Goal: Information Seeking & Learning: Learn about a topic

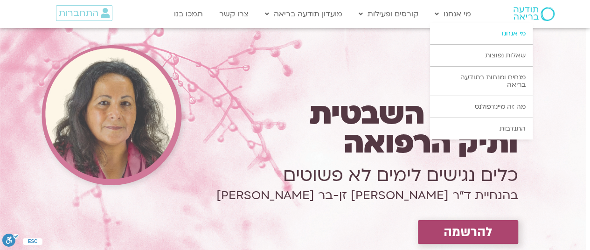
click at [472, 32] on link "מי אנחנו" at bounding box center [481, 33] width 103 height 21
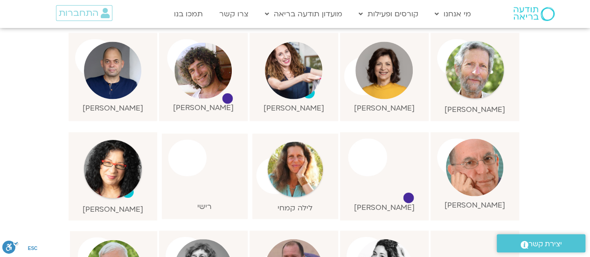
scroll to position [858, 0]
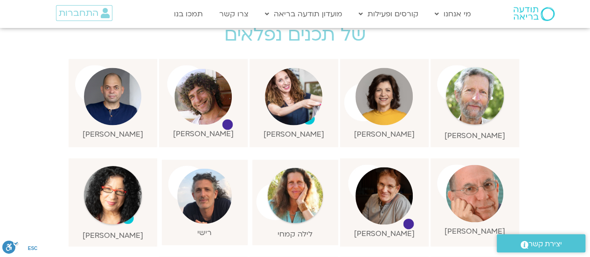
click at [209, 69] on img at bounding box center [203, 97] width 58 height 56
click at [228, 110] on div at bounding box center [203, 97] width 61 height 56
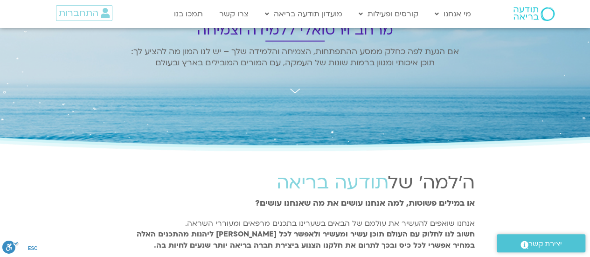
scroll to position [0, 0]
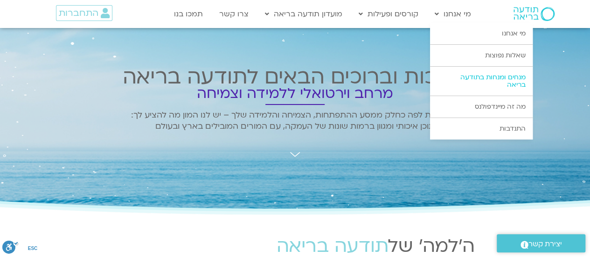
click at [483, 86] on link "מנחים ומנחות בתודעה בריאה" at bounding box center [481, 81] width 103 height 29
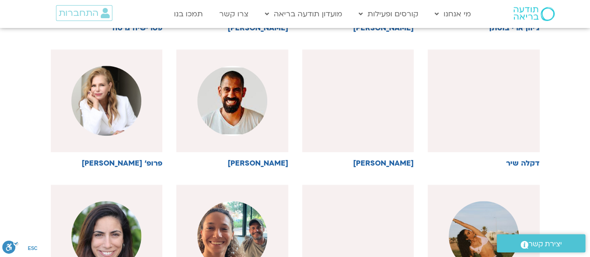
scroll to position [392, 0]
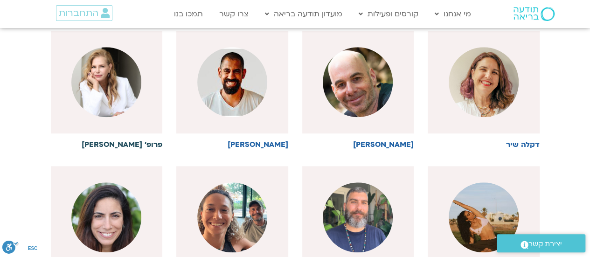
click at [97, 105] on img at bounding box center [106, 82] width 70 height 70
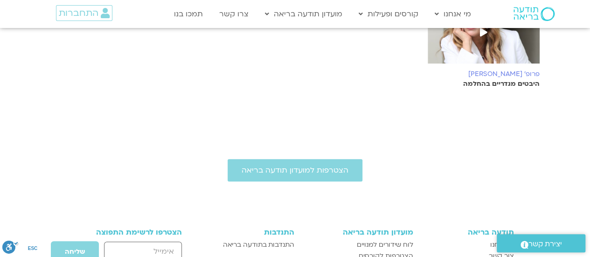
scroll to position [168, 0]
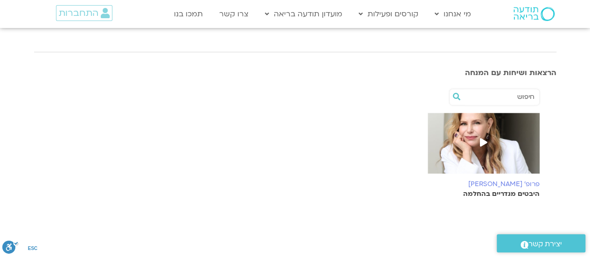
click at [482, 141] on icon at bounding box center [483, 142] width 7 height 8
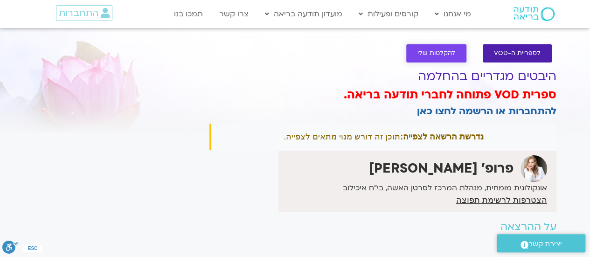
click at [435, 53] on span "להקלטות שלי" at bounding box center [436, 53] width 38 height 7
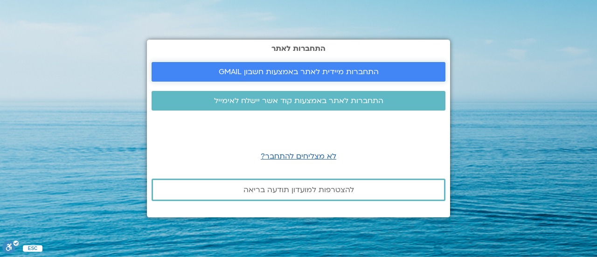
click at [399, 75] on span "התחברות מיידית לאתר באמצעות חשבון GMAIL" at bounding box center [298, 72] width 271 height 8
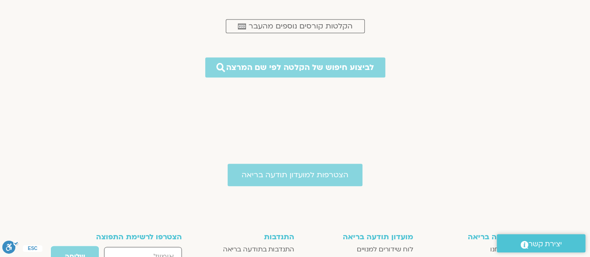
scroll to position [466, 0]
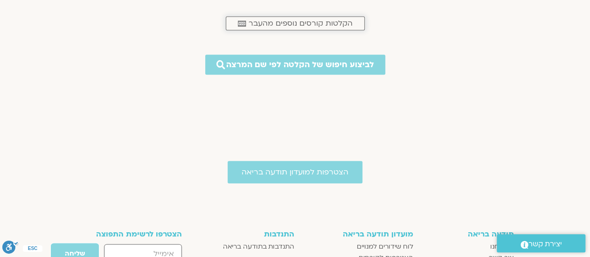
click at [294, 19] on span "הקלטות קורסים נוספים מהעבר" at bounding box center [301, 23] width 104 height 8
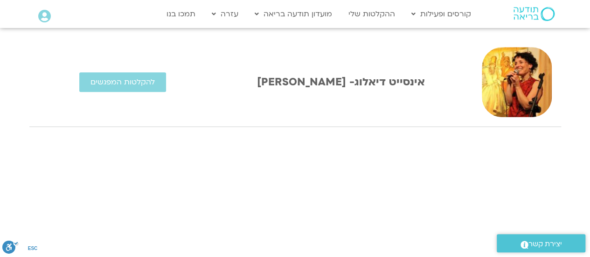
scroll to position [224, 0]
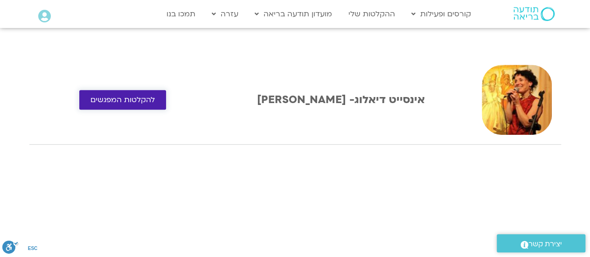
click at [108, 105] on link "להקלטות המפגשים" at bounding box center [122, 100] width 87 height 20
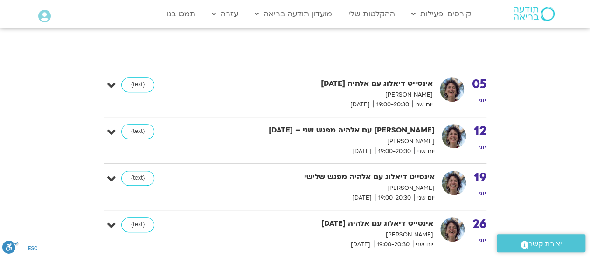
scroll to position [242, 0]
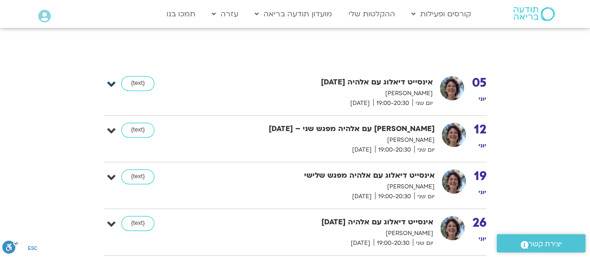
click at [114, 83] on icon at bounding box center [111, 84] width 8 height 13
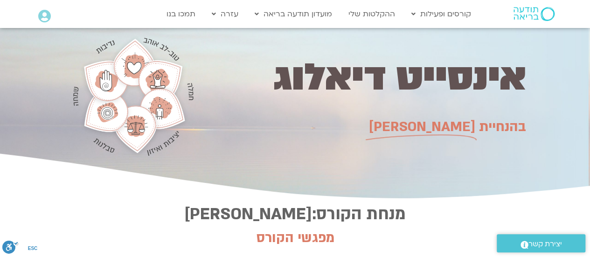
scroll to position [0, 0]
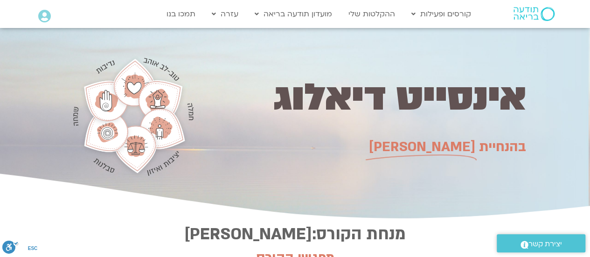
click at [46, 17] on icon at bounding box center [44, 16] width 13 height 13
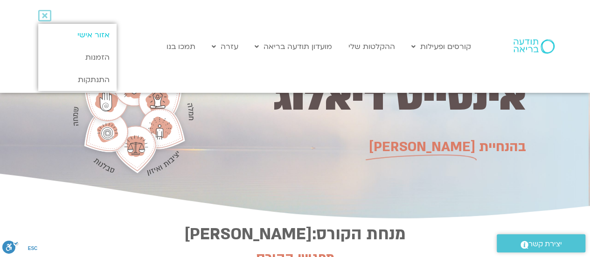
click at [90, 37] on link "אזור אישי" at bounding box center [77, 35] width 78 height 22
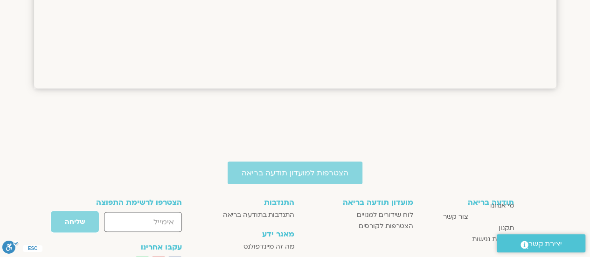
scroll to position [858, 0]
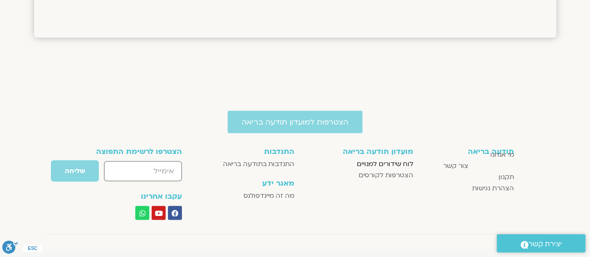
click at [381, 165] on span "לוח שידורים למנויים" at bounding box center [385, 163] width 56 height 11
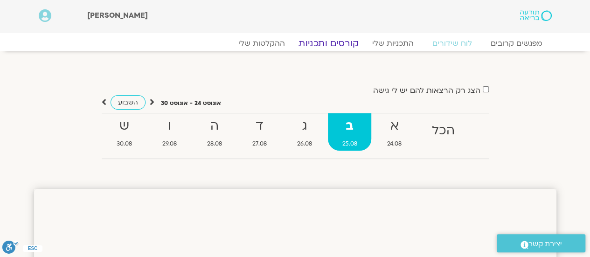
click at [334, 41] on link "קורסים ותכניות" at bounding box center [328, 43] width 82 height 11
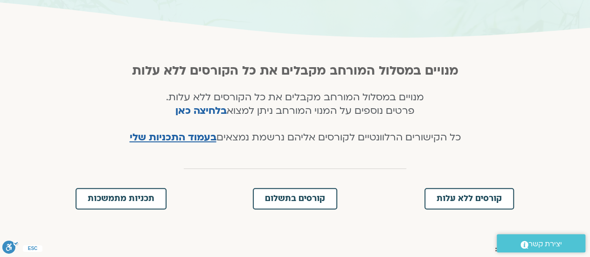
scroll to position [168, 0]
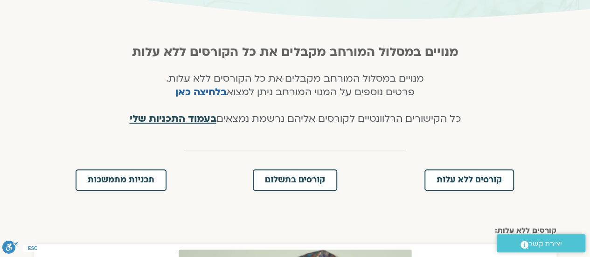
click at [148, 120] on span "בעמוד התכניות שלי" at bounding box center [173, 119] width 87 height 14
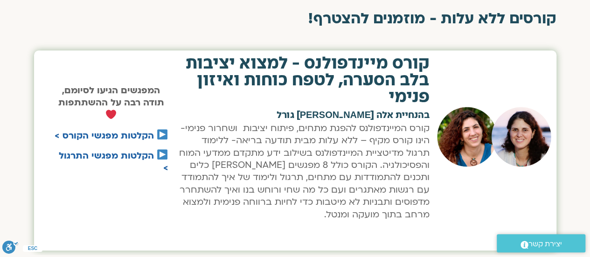
scroll to position [373, 0]
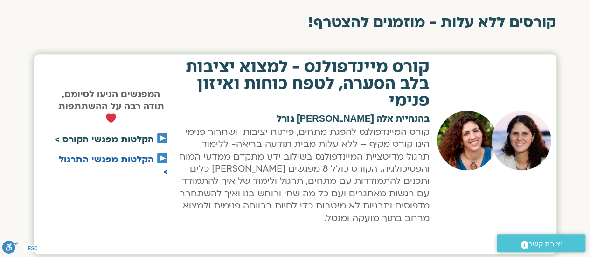
click at [89, 139] on link "הקלטות מפגשי הקורס >" at bounding box center [104, 139] width 99 height 12
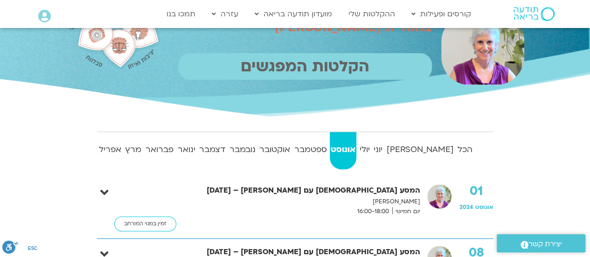
scroll to position [93, 0]
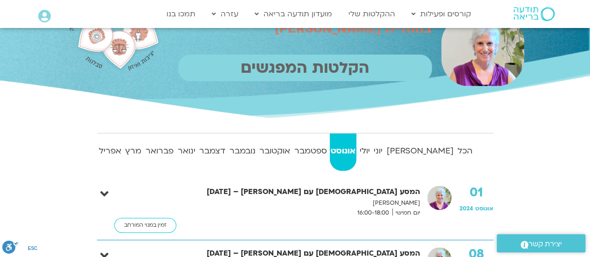
click at [301, 74] on p "הקלטות המפגשים" at bounding box center [305, 68] width 254 height 27
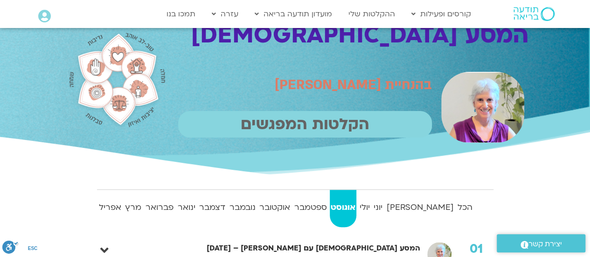
scroll to position [0, 0]
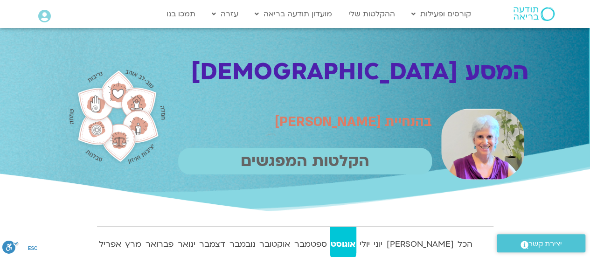
click at [40, 20] on icon at bounding box center [44, 16] width 13 height 13
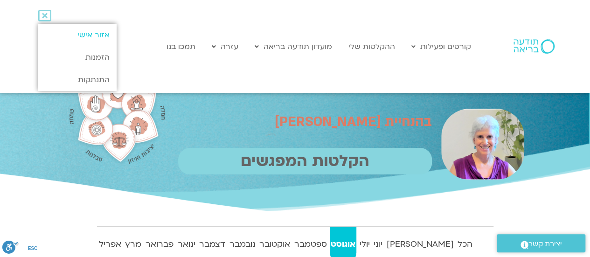
click at [88, 34] on link "אזור אישי" at bounding box center [77, 35] width 78 height 22
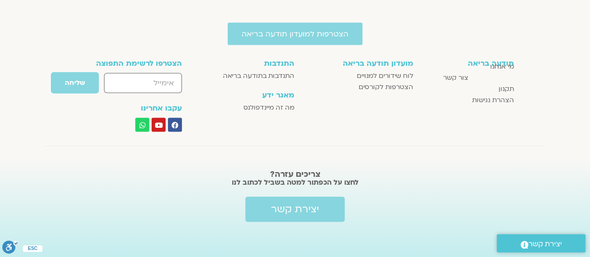
scroll to position [946, 0]
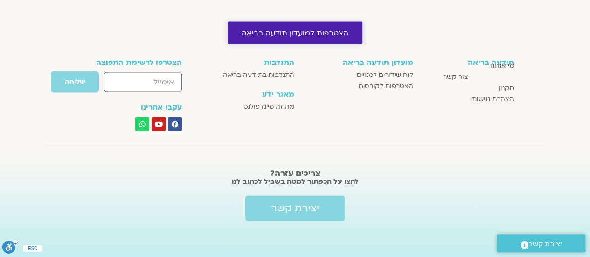
click at [300, 33] on span "הצטרפות למועדון תודעה בריאה" at bounding box center [295, 33] width 107 height 8
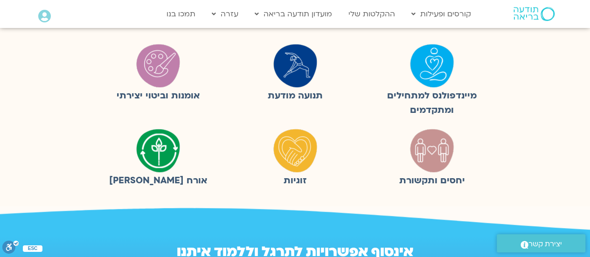
scroll to position [298, 0]
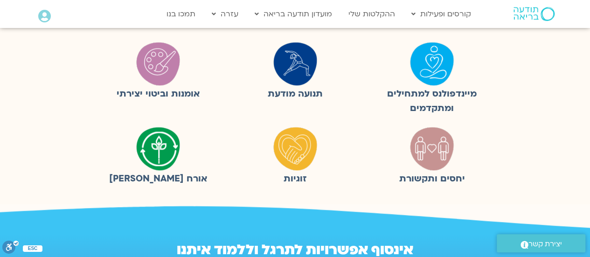
click at [449, 150] on img at bounding box center [431, 148] width 47 height 47
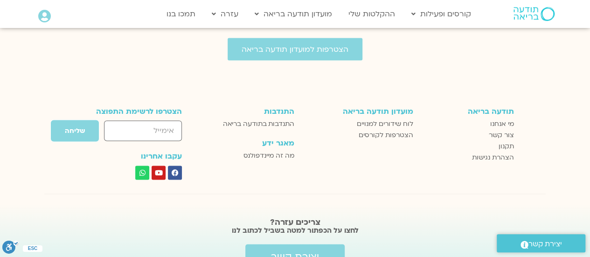
scroll to position [2645, 0]
